Goal: Task Accomplishment & Management: Manage account settings

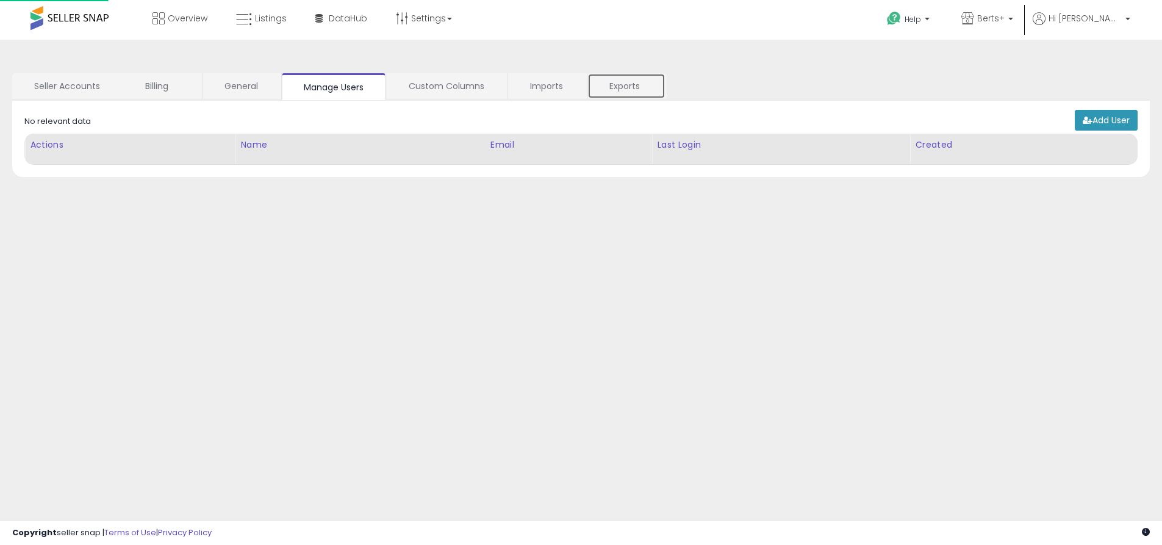
click at [626, 86] on link "Exports" at bounding box center [626, 86] width 78 height 26
click at [626, 87] on link "Exports" at bounding box center [626, 86] width 78 height 26
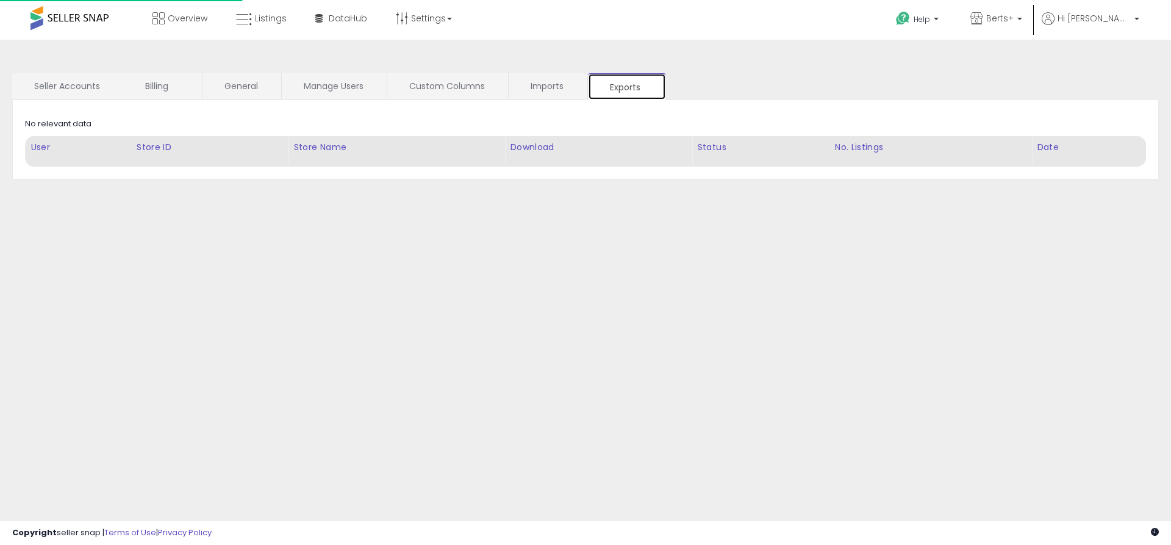
click at [626, 87] on link "Exports" at bounding box center [627, 86] width 78 height 27
